Goal: Information Seeking & Learning: Learn about a topic

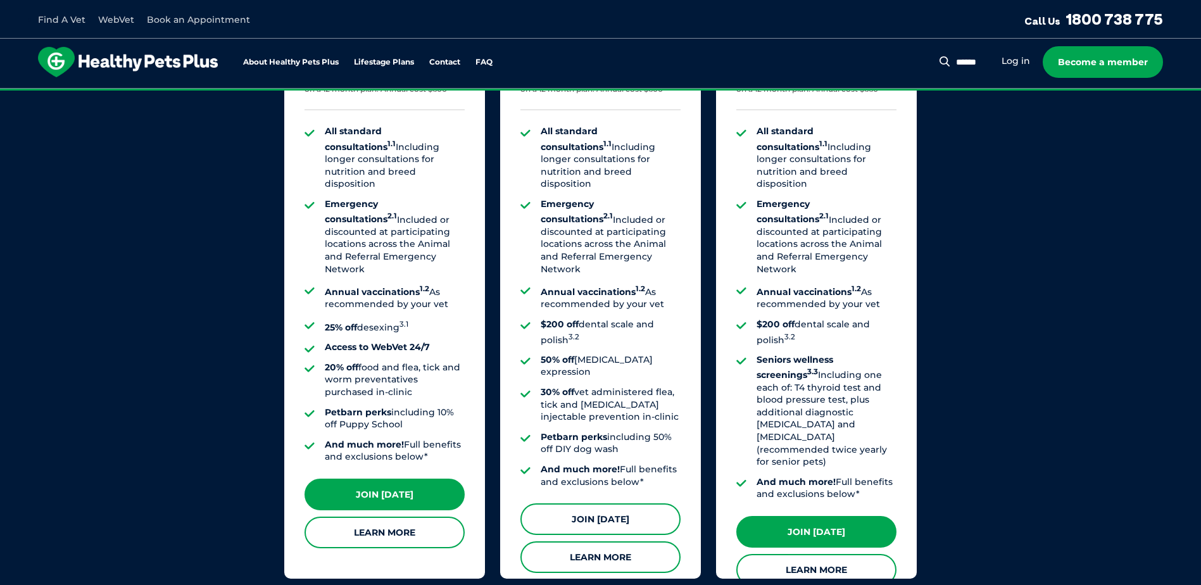
scroll to position [1013, 0]
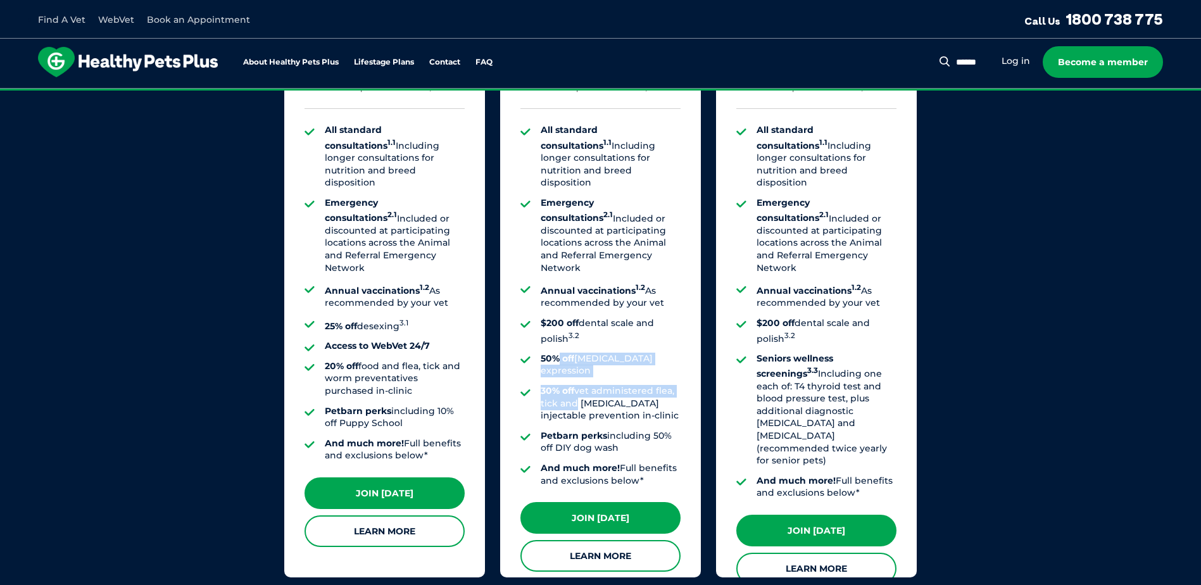
drag, startPoint x: 560, startPoint y: 320, endPoint x: 578, endPoint y: 358, distance: 41.4
click at [578, 358] on ul "All standard consultations 1.1 Including longer consultations for nutrition and…" at bounding box center [601, 305] width 160 height 363
drag, startPoint x: 578, startPoint y: 358, endPoint x: 538, endPoint y: 373, distance: 42.1
click at [538, 373] on ul "All standard consultations 1.1 Including longer consultations for nutrition and…" at bounding box center [601, 305] width 160 height 363
drag, startPoint x: 616, startPoint y: 423, endPoint x: 629, endPoint y: 425, distance: 13.4
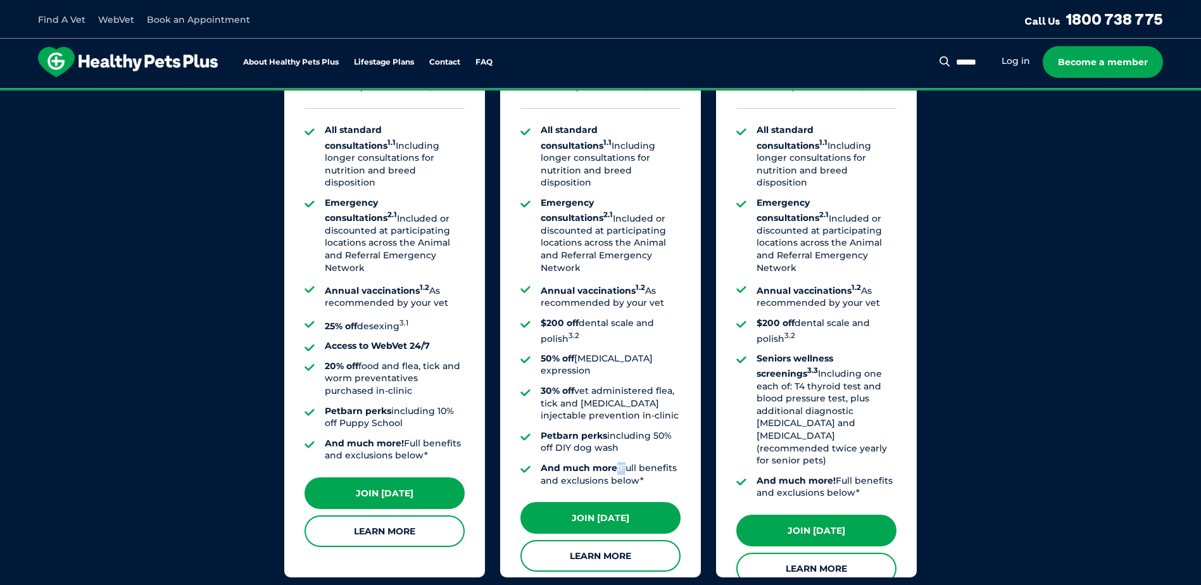
click at [629, 462] on li "And much more! Full benefits and exclusions below*" at bounding box center [611, 474] width 140 height 25
drag, startPoint x: 629, startPoint y: 425, endPoint x: 577, endPoint y: 227, distance: 204.4
click at [577, 227] on li "Emergency consultations 2.1 Included or discounted at participating locations a…" at bounding box center [611, 235] width 140 height 77
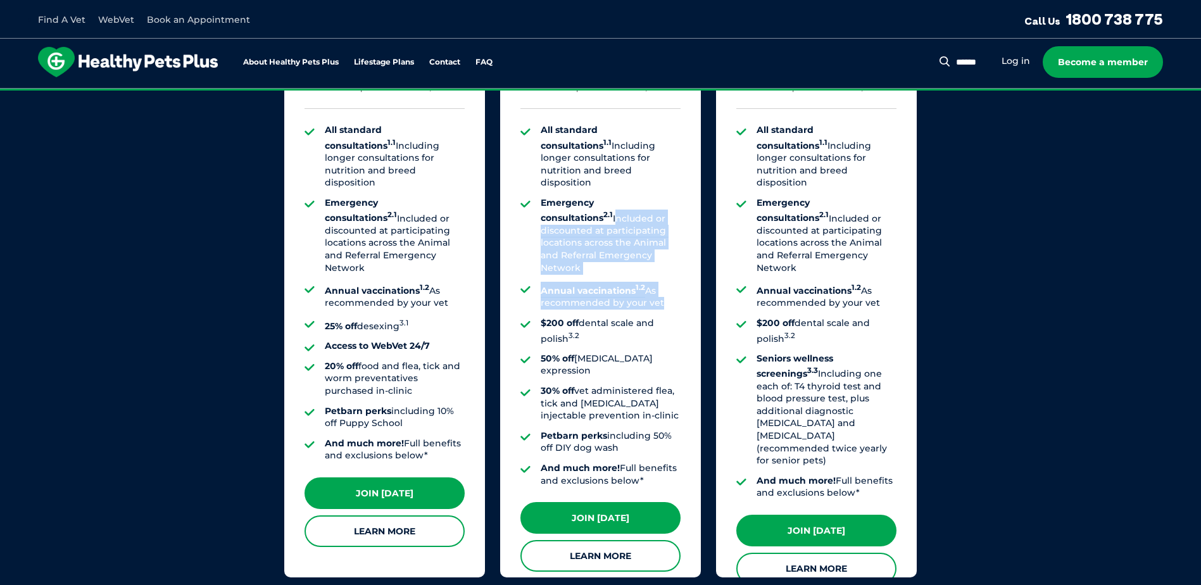
drag, startPoint x: 534, startPoint y: 198, endPoint x: 537, endPoint y: 281, distance: 82.4
click at [537, 281] on ul "All standard consultations 1.1 Including longer consultations for nutrition and…" at bounding box center [601, 305] width 160 height 363
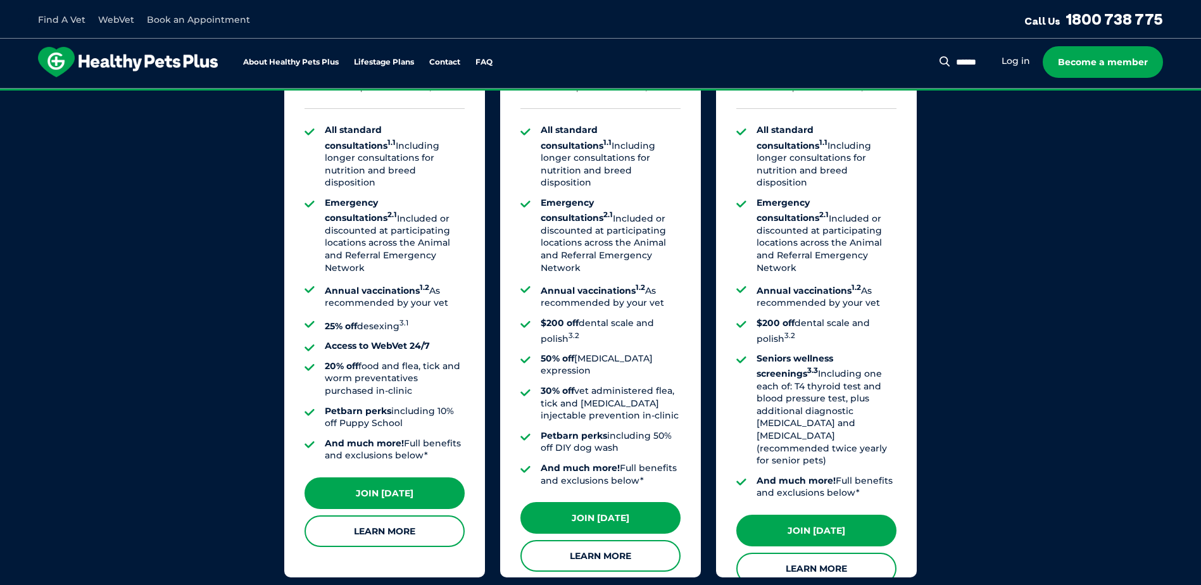
drag, startPoint x: 537, startPoint y: 281, endPoint x: 551, endPoint y: 310, distance: 32.9
click at [551, 317] on li "$200 off dental scale and polish 3.2" at bounding box center [611, 331] width 140 height 28
click at [618, 540] on link "Learn More" at bounding box center [601, 556] width 160 height 32
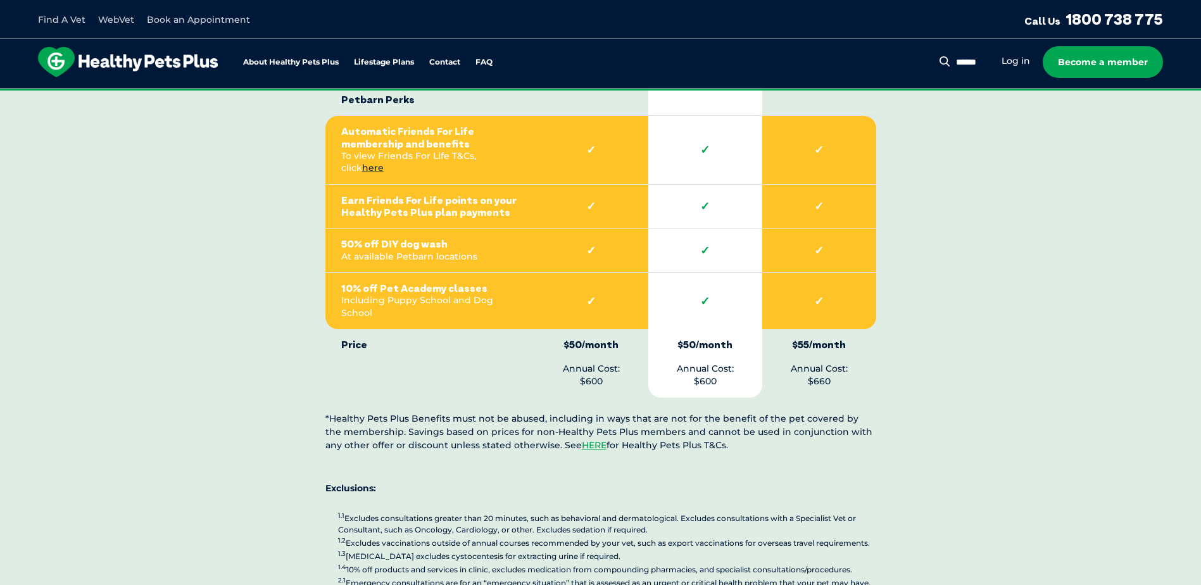
scroll to position [2913, 0]
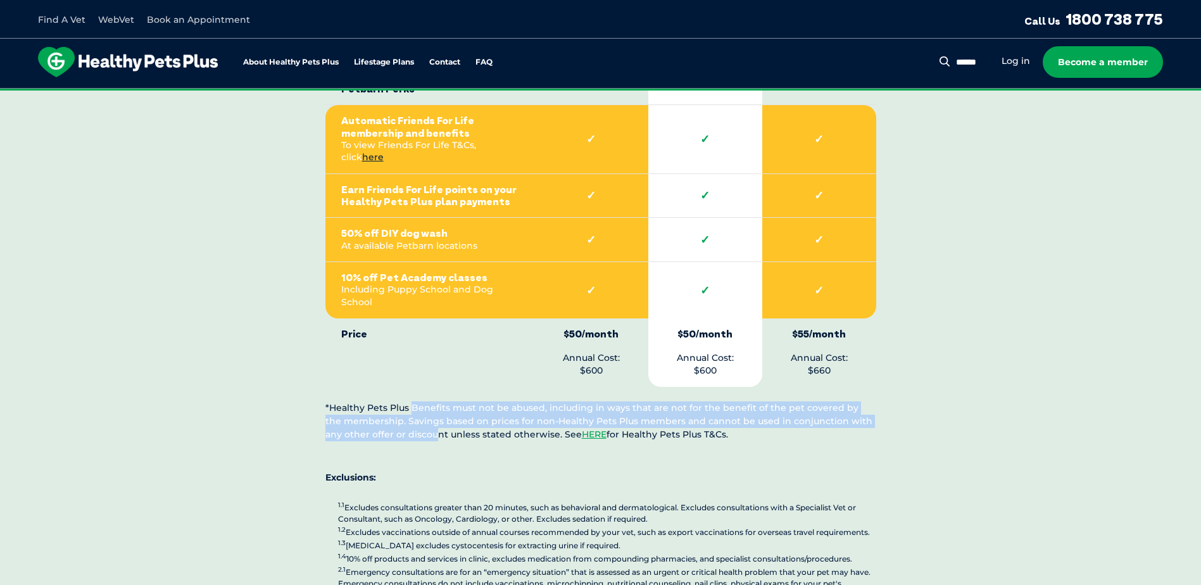
drag, startPoint x: 412, startPoint y: 348, endPoint x: 414, endPoint y: 375, distance: 26.7
click at [414, 401] on p "*Healthy Pets Plus Benefits must not be abused, including in ways that are not …" at bounding box center [600, 421] width 551 height 40
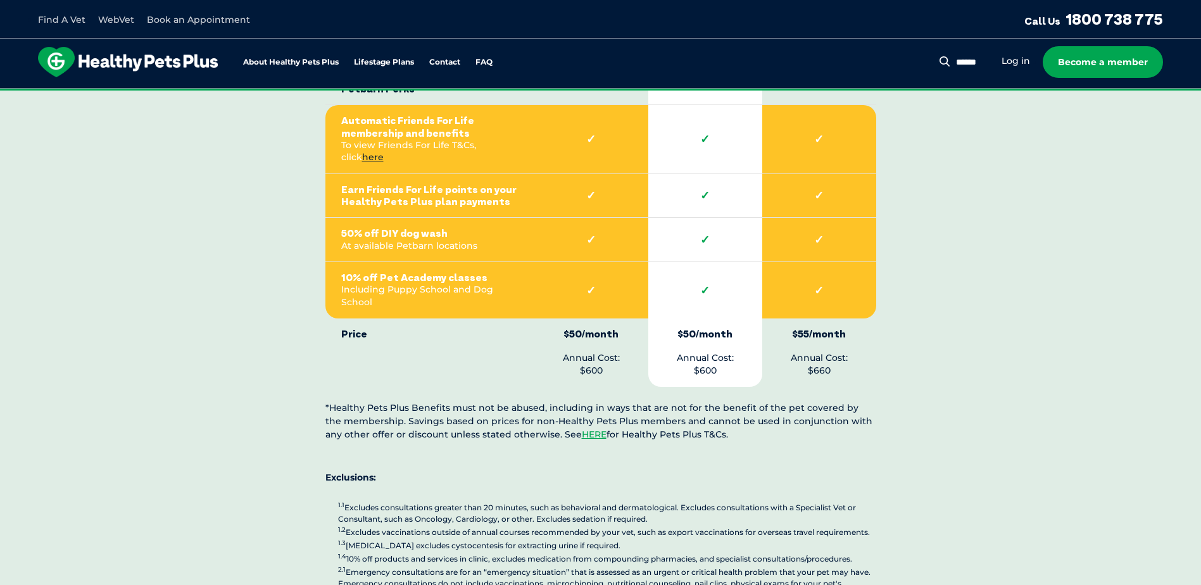
drag, startPoint x: 414, startPoint y: 375, endPoint x: 396, endPoint y: 381, distance: 18.6
click at [398, 441] on p at bounding box center [600, 448] width 551 height 15
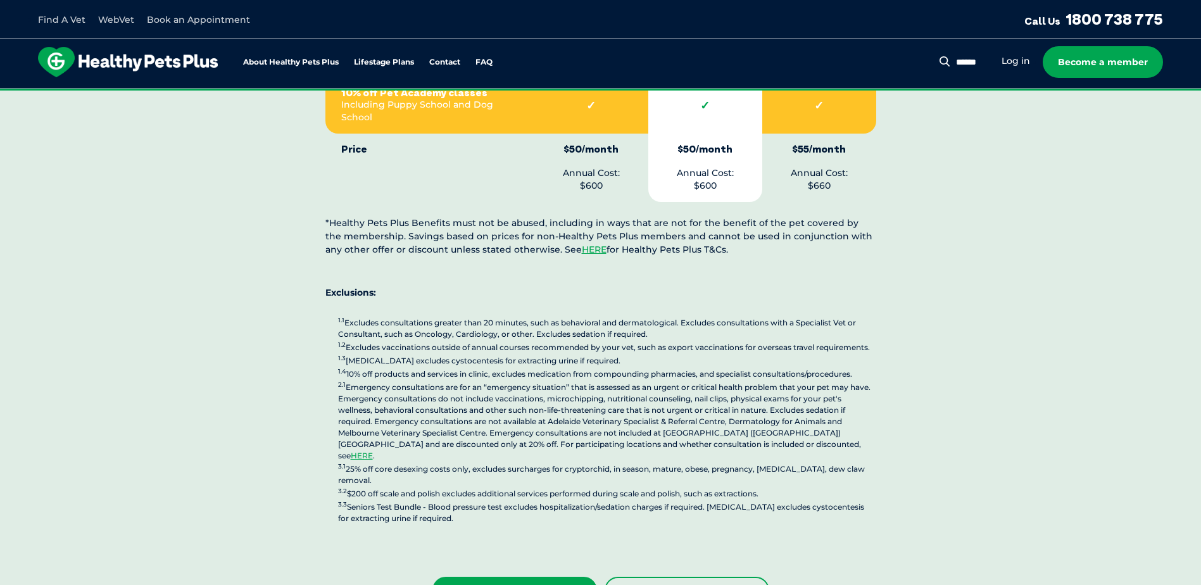
scroll to position [3103, 0]
